Goal: Check status: Check status

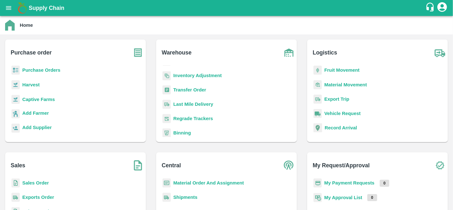
scroll to position [51, 0]
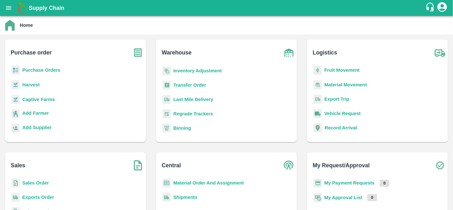
click at [339, 182] on b "My Payment Requests" at bounding box center [349, 182] width 50 height 5
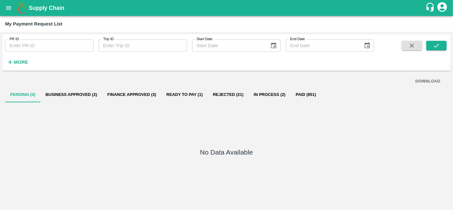
click at [19, 60] on strong "More" at bounding box center [21, 62] width 14 height 5
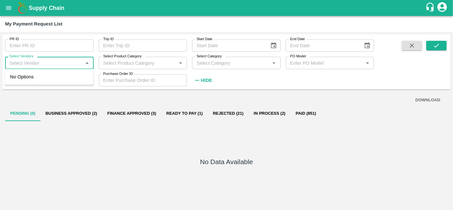
click at [33, 62] on input "Select Vendors" at bounding box center [44, 63] width 74 height 8
click at [37, 79] on div "Mnn Fruit Company-Supplier, Service Provider" at bounding box center [51, 80] width 76 height 14
type input "Mnn Fruit Company-Supplier, Service Provider"
click at [438, 45] on icon "submit" at bounding box center [436, 46] width 5 height 4
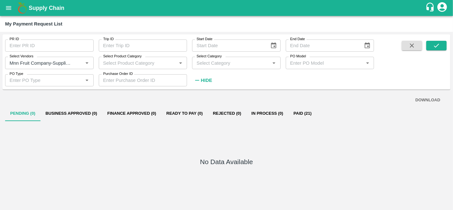
click at [304, 112] on button "Paid (21)" at bounding box center [302, 113] width 29 height 15
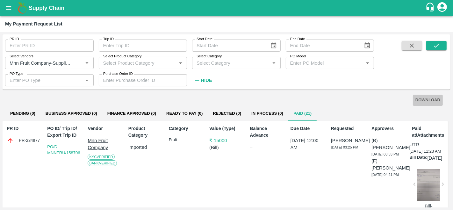
click at [426, 99] on button "DOWNLOAD" at bounding box center [428, 100] width 30 height 11
